Goal: Task Accomplishment & Management: Manage account settings

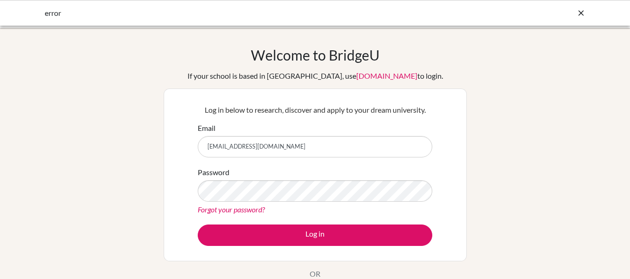
click at [198, 225] on button "Log in" at bounding box center [315, 235] width 235 height 21
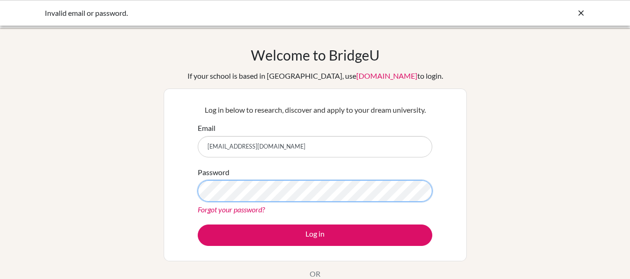
click at [198, 225] on button "Log in" at bounding box center [315, 235] width 235 height 21
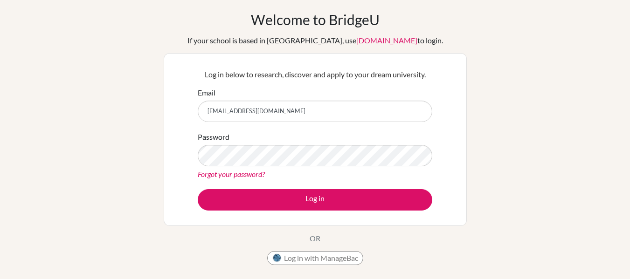
scroll to position [47, 0]
